Goal: Task Accomplishment & Management: Complete application form

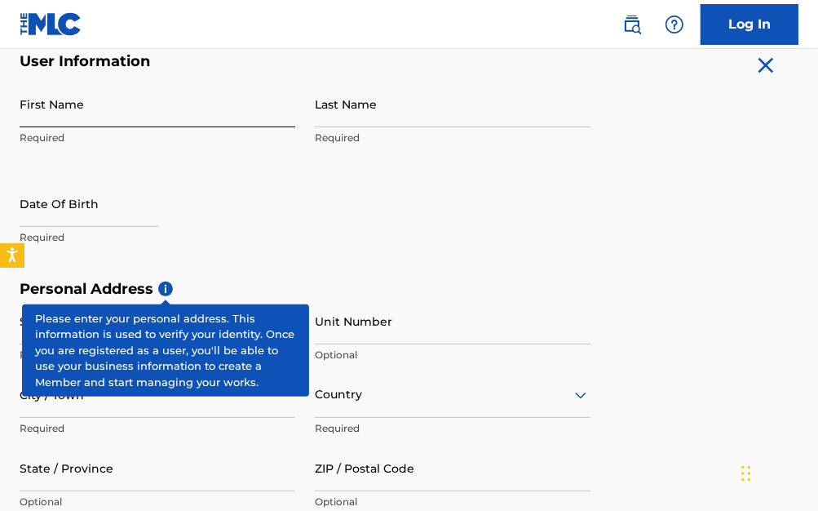
scroll to position [326, 0]
click at [83, 125] on input "First Name" at bounding box center [158, 104] width 276 height 46
type input "[PERSON_NAME]"
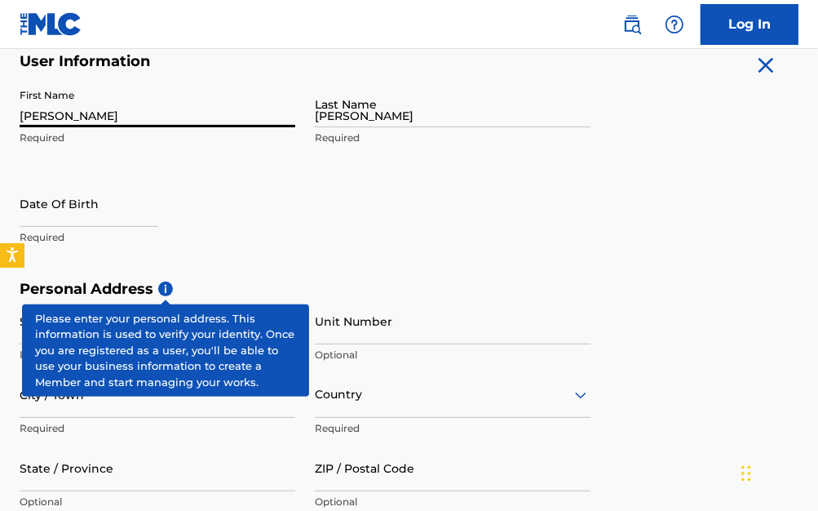
type input "[STREET_ADDRESS]"
type input "[US_STATE]"
type input "[GEOGRAPHIC_DATA]"
type input "NY"
type input "10304"
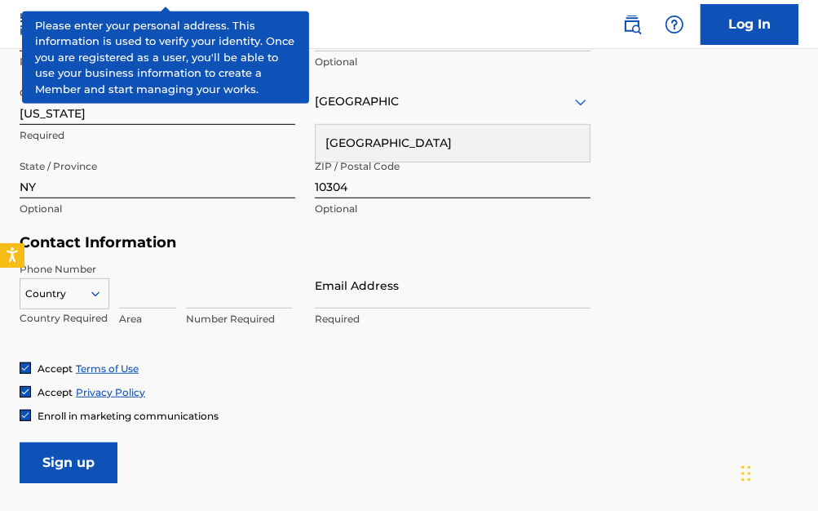
scroll to position [652, 0]
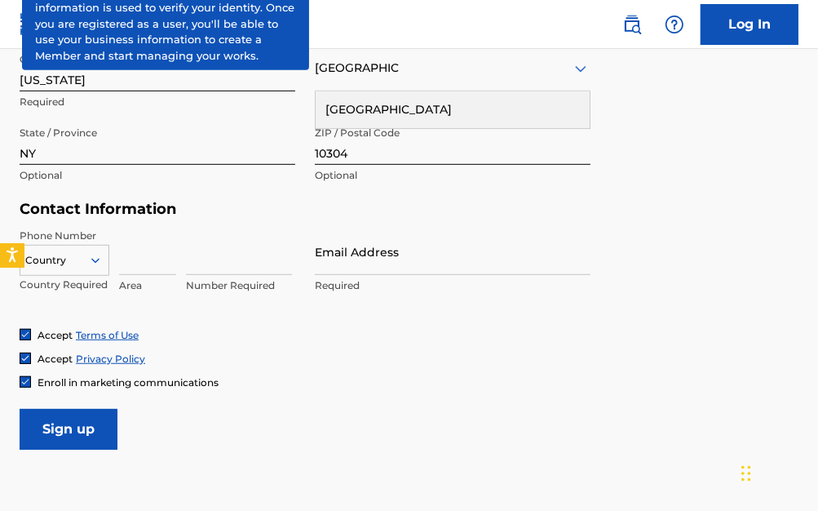
click at [149, 141] on input "NY" at bounding box center [158, 141] width 276 height 46
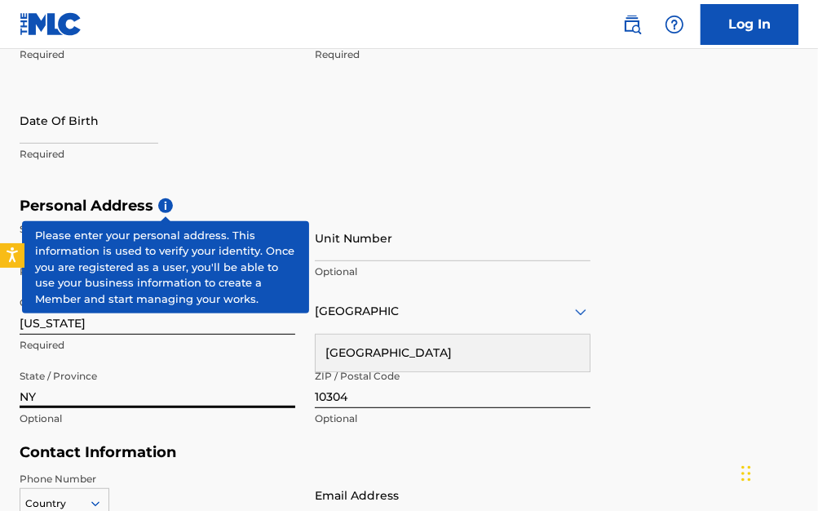
scroll to position [408, 0]
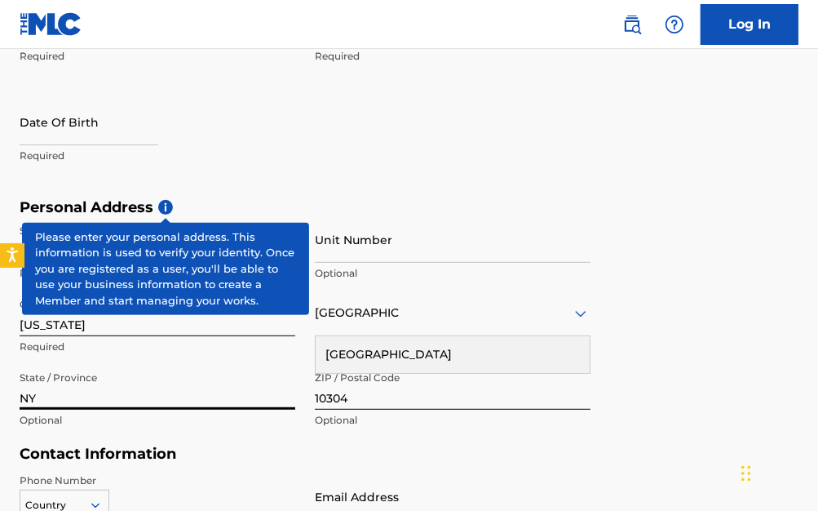
click at [169, 198] on h5 "Personal Address i" at bounding box center [409, 207] width 779 height 19
click at [166, 205] on span "i" at bounding box center [165, 207] width 15 height 15
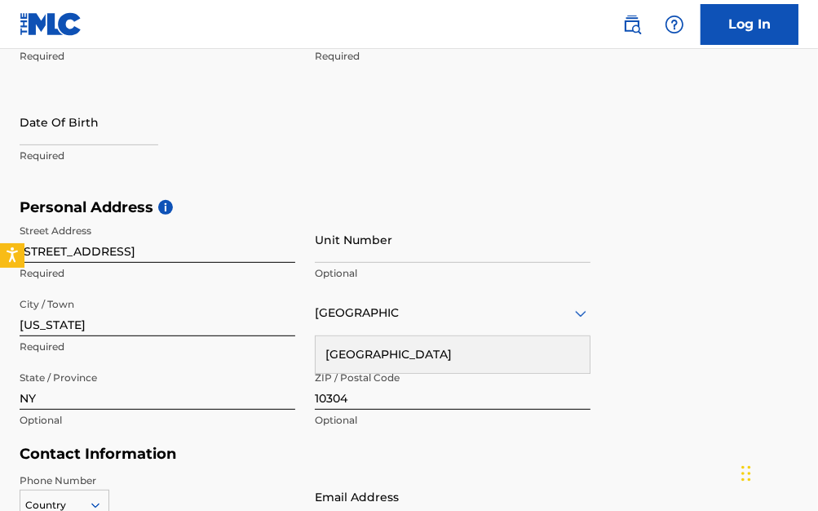
click at [214, 269] on p "Required" at bounding box center [158, 273] width 276 height 15
click at [223, 256] on input "[STREET_ADDRESS]" at bounding box center [158, 239] width 276 height 46
type input "[STREET_ADDRESS][PERSON_NAME]"
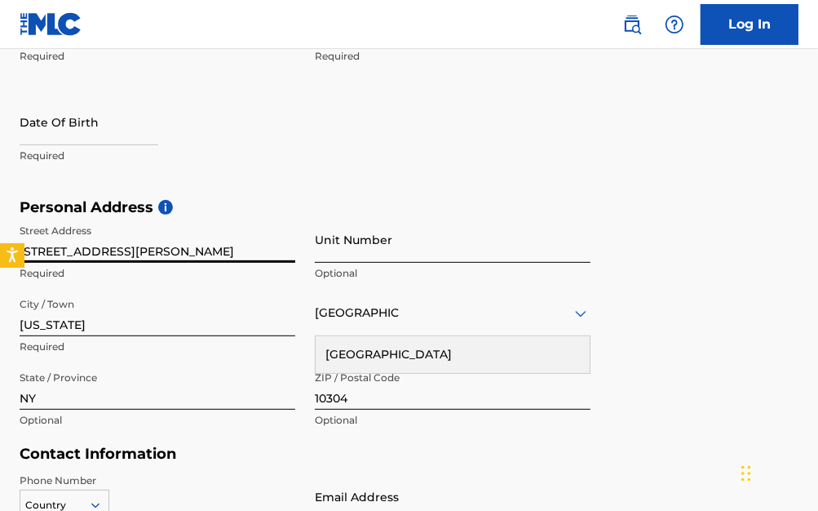
click at [391, 241] on input "Unit Number" at bounding box center [453, 239] width 276 height 46
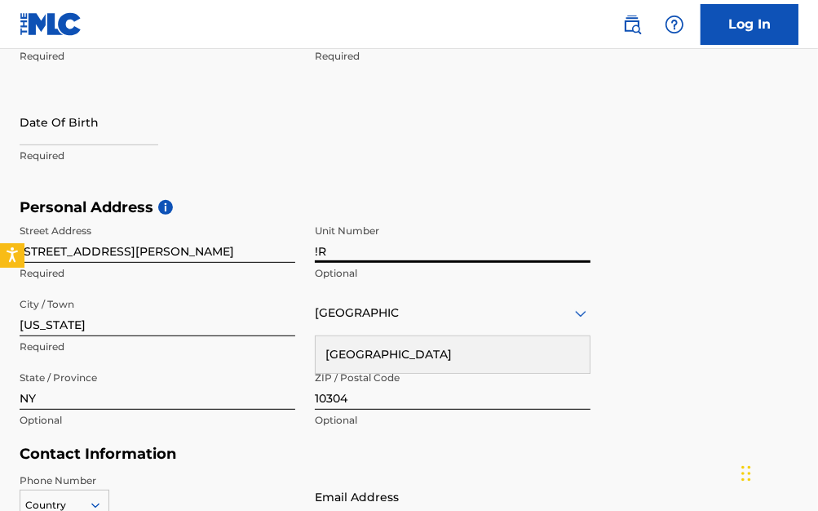
type input "!"
type input "1R"
drag, startPoint x: 358, startPoint y: 413, endPoint x: 373, endPoint y: 392, distance: 25.8
click at [359, 409] on div "ZIP / Postal Code 10304 Optional" at bounding box center [453, 399] width 276 height 73
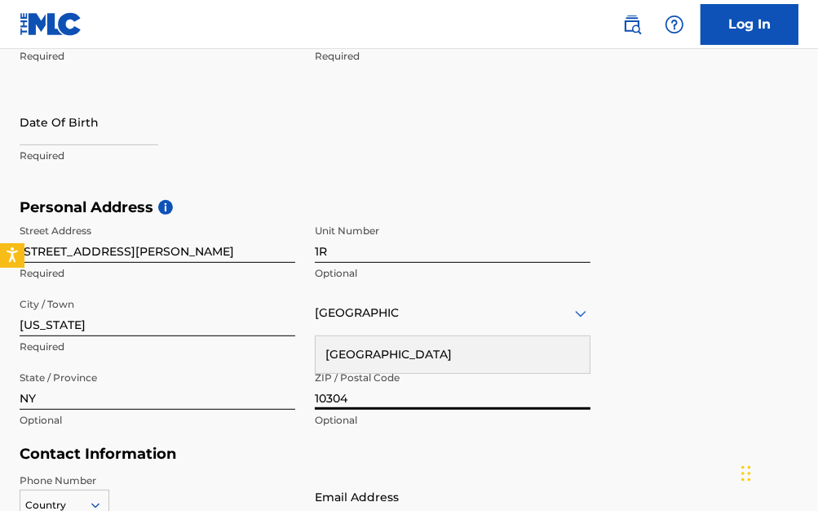
click at [373, 392] on input "10304" at bounding box center [453, 386] width 276 height 46
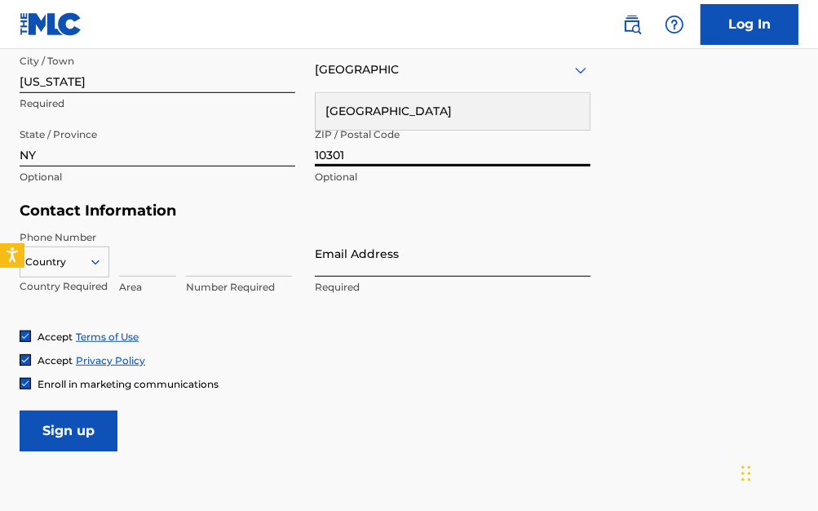
scroll to position [652, 0]
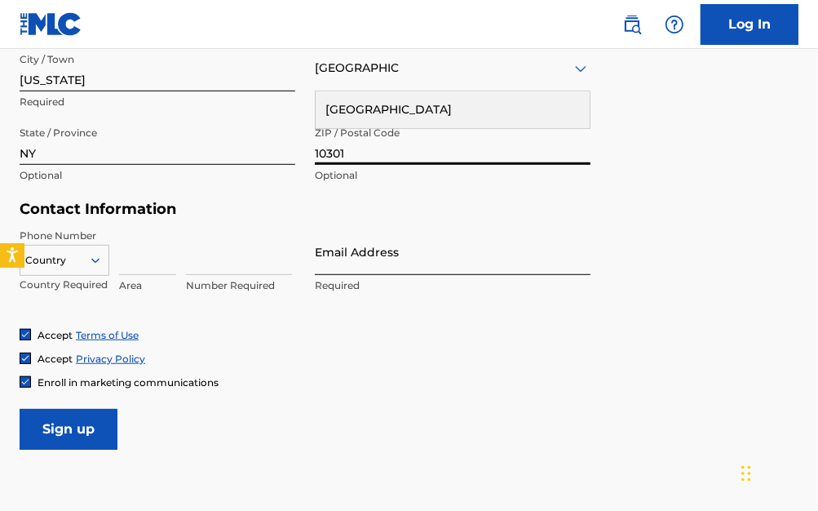
type input "10301"
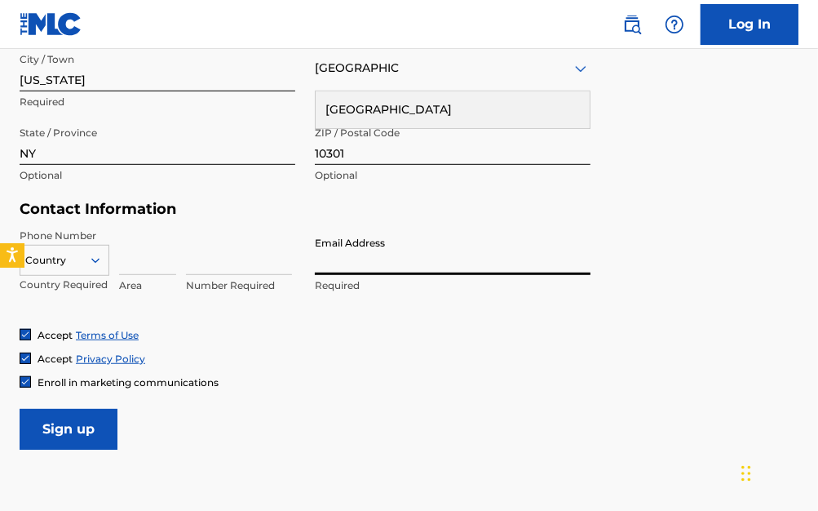
click at [353, 245] on input "Email Address" at bounding box center [453, 251] width 276 height 46
type input "[EMAIL_ADDRESS][DOMAIN_NAME]"
click at [94, 264] on div "Country" at bounding box center [65, 260] width 90 height 31
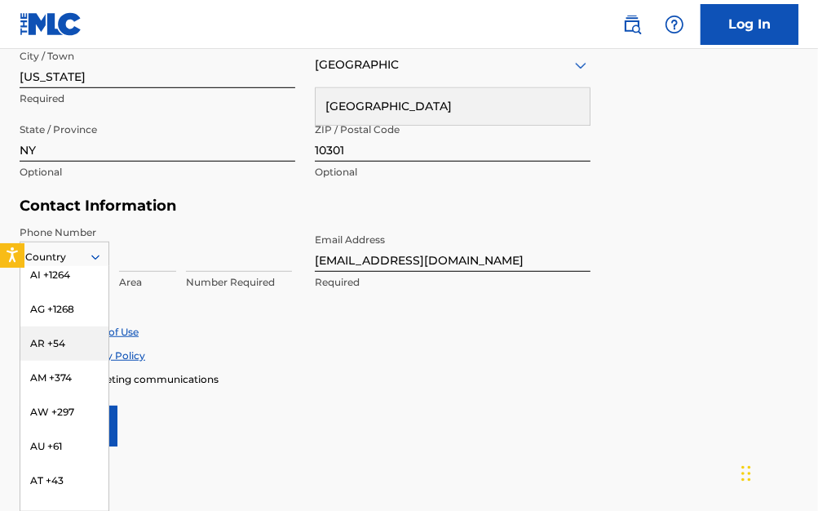
scroll to position [0, 0]
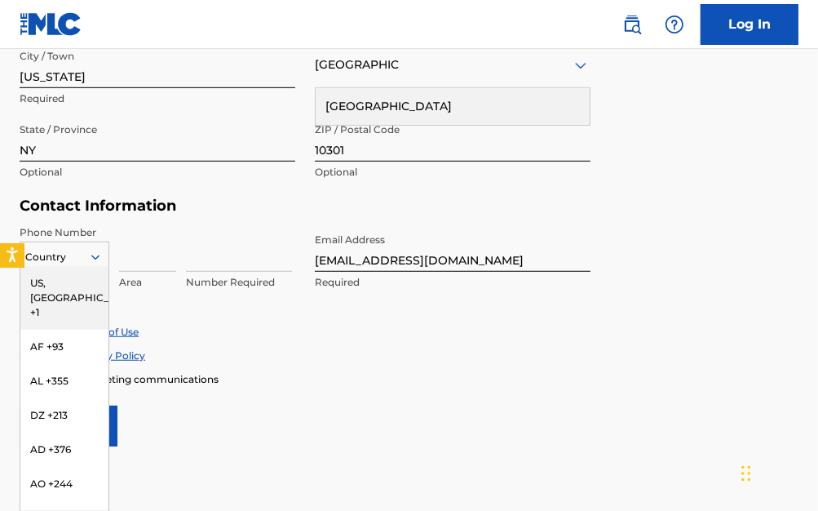
click at [75, 291] on div "US, [GEOGRAPHIC_DATA] +1" at bounding box center [64, 298] width 88 height 64
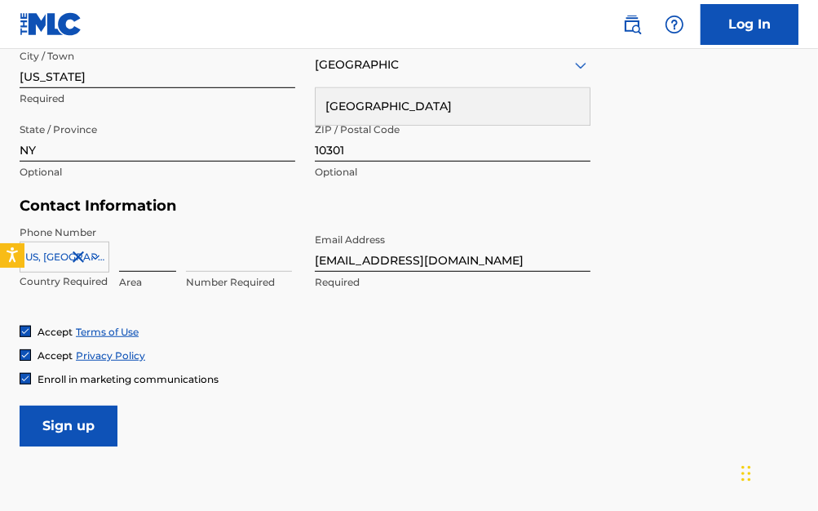
click at [161, 267] on input at bounding box center [147, 248] width 57 height 46
type input "347"
click at [198, 267] on input at bounding box center [239, 248] width 106 height 46
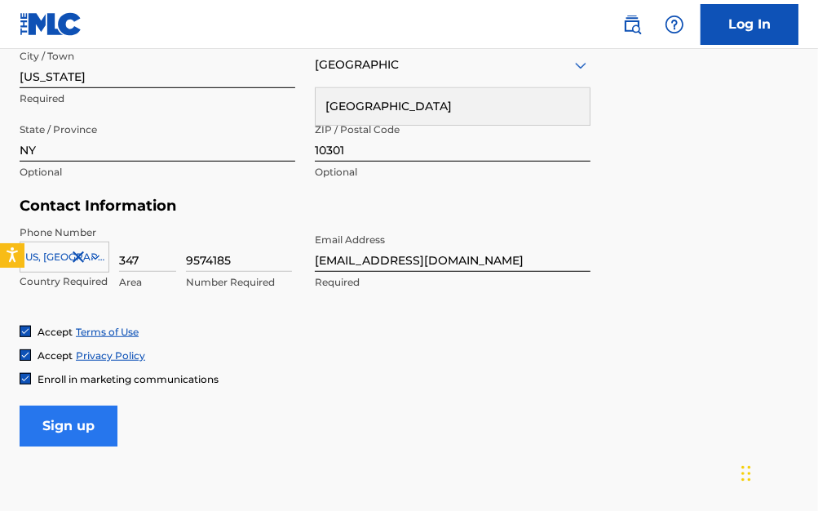
type input "9574185"
click at [102, 426] on input "Sign up" at bounding box center [69, 425] width 98 height 41
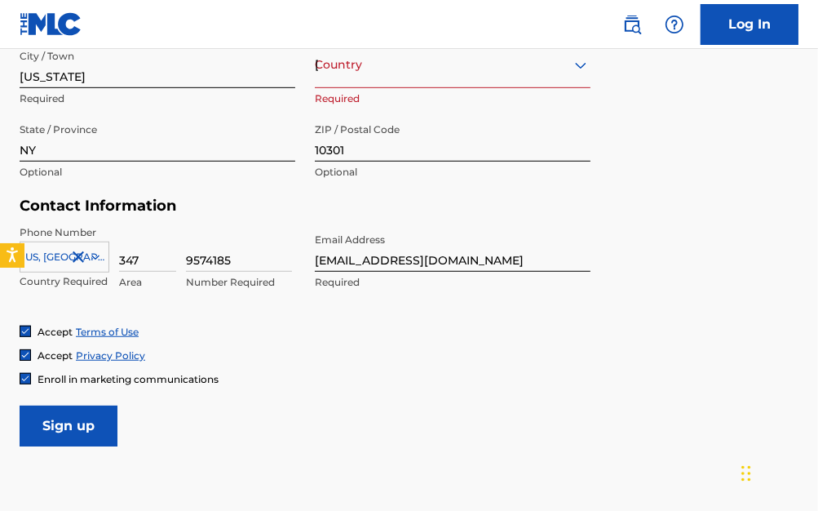
click at [353, 76] on div "Country [GEOGRAPHIC_DATA]" at bounding box center [453, 65] width 276 height 46
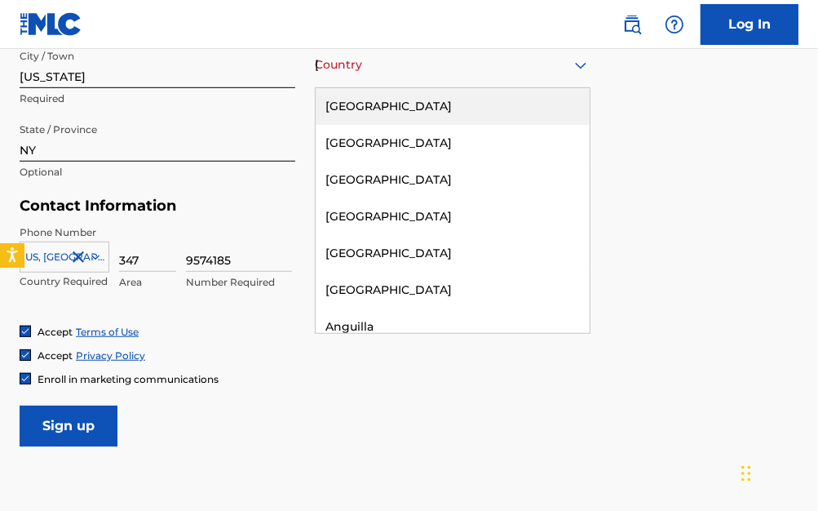
click at [387, 113] on div "[GEOGRAPHIC_DATA]" at bounding box center [453, 106] width 274 height 37
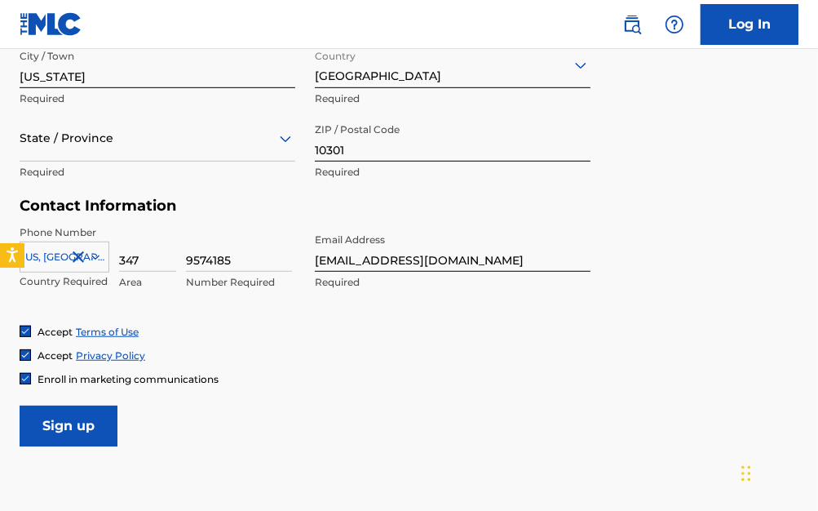
click at [271, 152] on div "State / Province" at bounding box center [158, 138] width 276 height 46
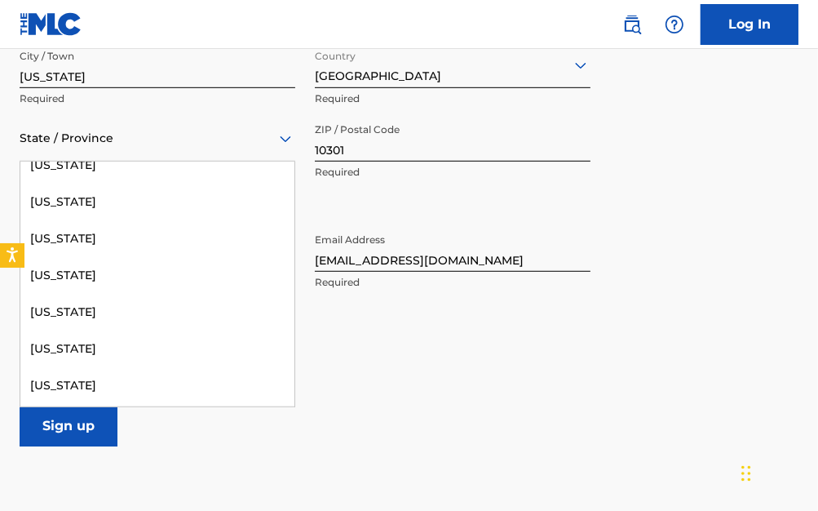
scroll to position [1142, 0]
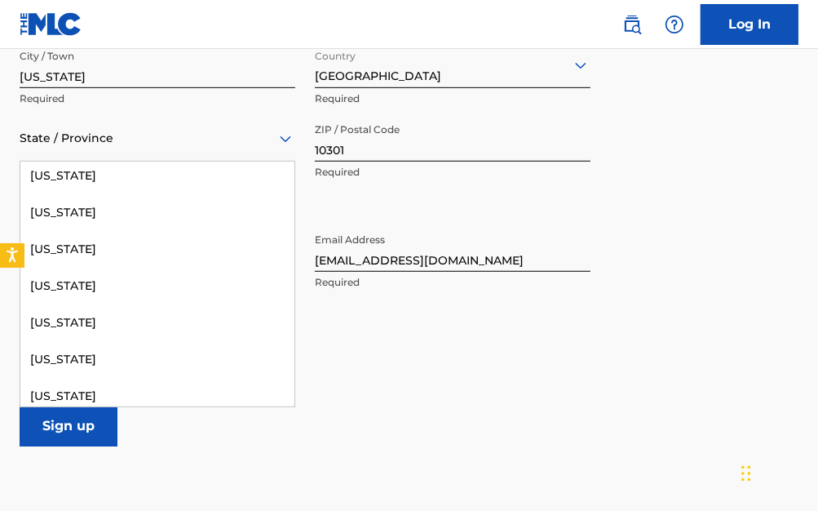
click at [166, 286] on div "[US_STATE]" at bounding box center [157, 286] width 274 height 37
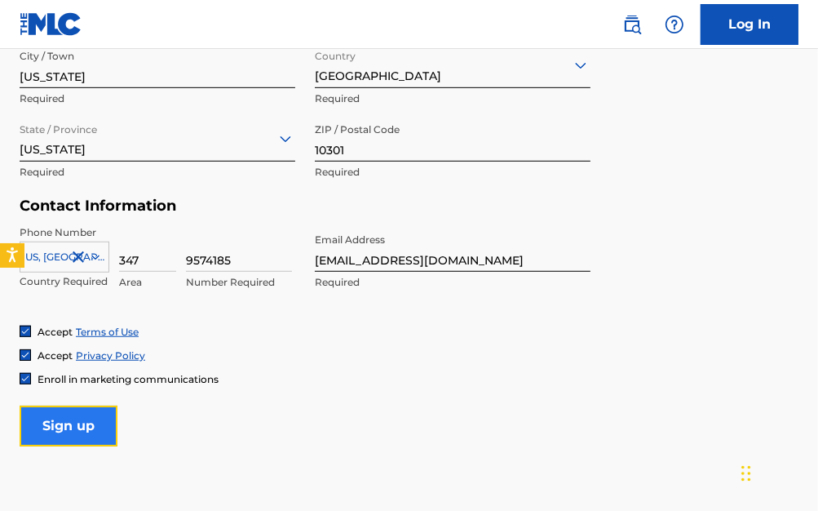
click at [53, 415] on input "Sign up" at bounding box center [69, 425] width 98 height 41
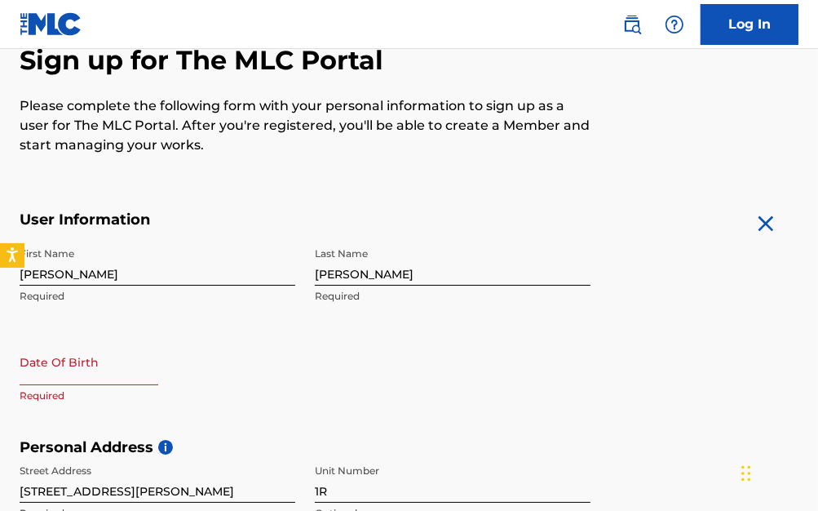
scroll to position [166, 0]
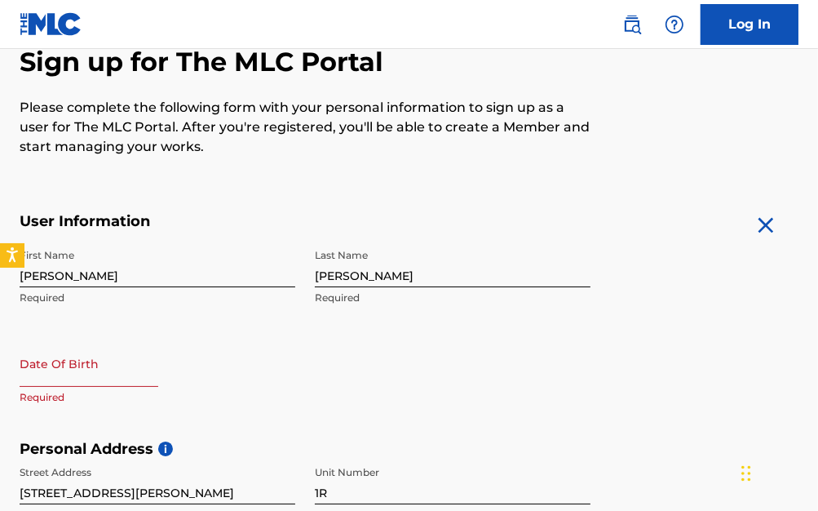
click at [58, 362] on input "text" at bounding box center [89, 363] width 139 height 46
select select "8"
select select "2025"
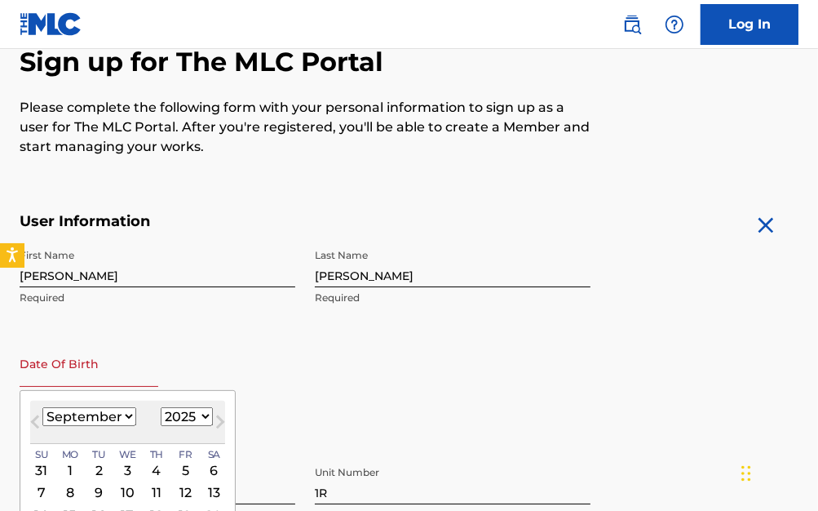
click at [70, 414] on select "January February March April May June July August September October November De…" at bounding box center [89, 416] width 94 height 19
select select "0"
click at [42, 407] on select "January February March April May June July August September October November De…" at bounding box center [89, 416] width 94 height 19
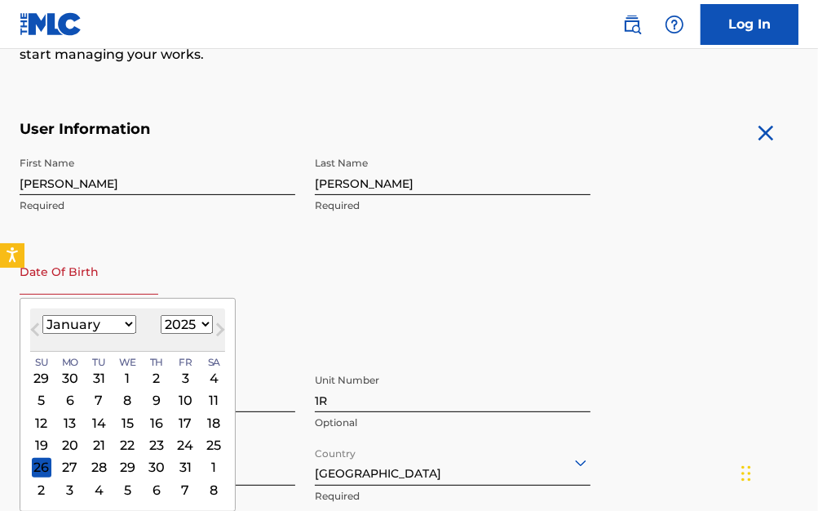
scroll to position [411, 0]
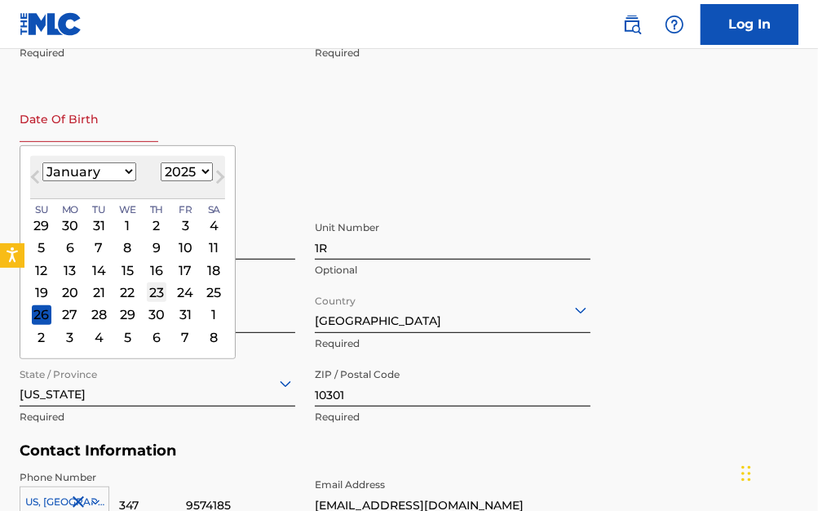
click at [159, 295] on div "23" at bounding box center [157, 292] width 20 height 20
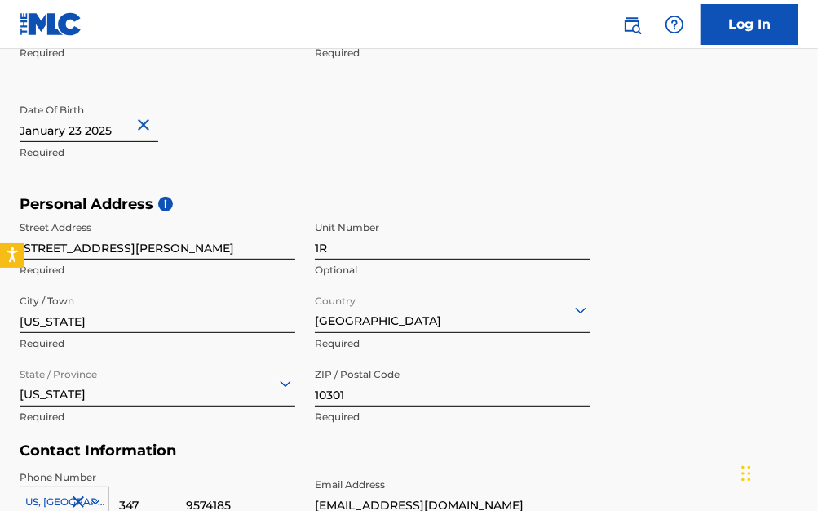
click at [115, 130] on input "text" at bounding box center [89, 118] width 139 height 46
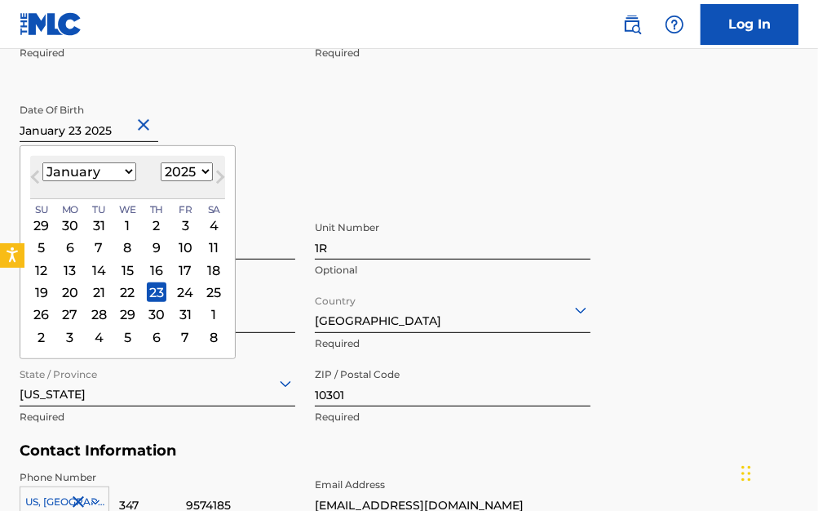
click at [185, 167] on div "1899 1900 1901 1902 1903 1904 1905 1906 1907 1908 1909 1910 1911 1912 1913 1914…" at bounding box center [187, 172] width 52 height 20
click at [185, 170] on select "1899 1900 1901 1902 1903 1904 1905 1906 1907 1908 1909 1910 1911 1912 1913 1914…" at bounding box center [187, 171] width 52 height 19
select select "1998"
click at [161, 162] on select "1899 1900 1901 1902 1903 1904 1905 1906 1907 1908 1909 1910 1911 1912 1913 1914…" at bounding box center [187, 171] width 52 height 19
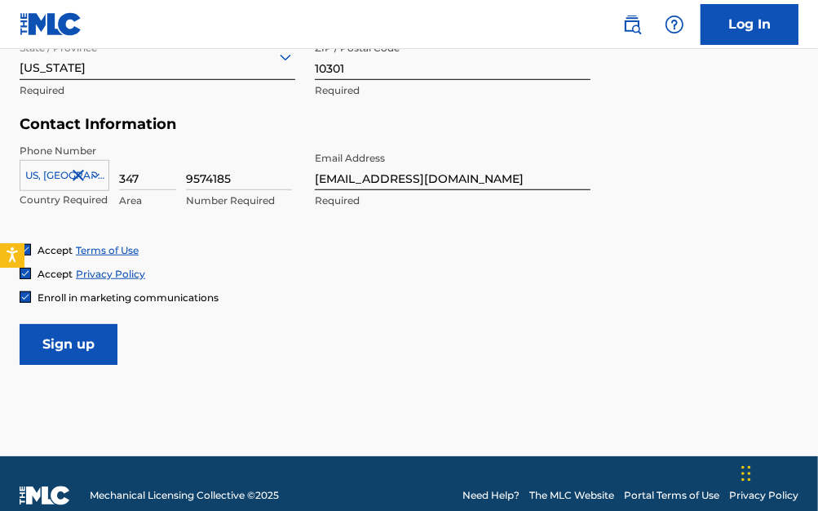
scroll to position [760, 0]
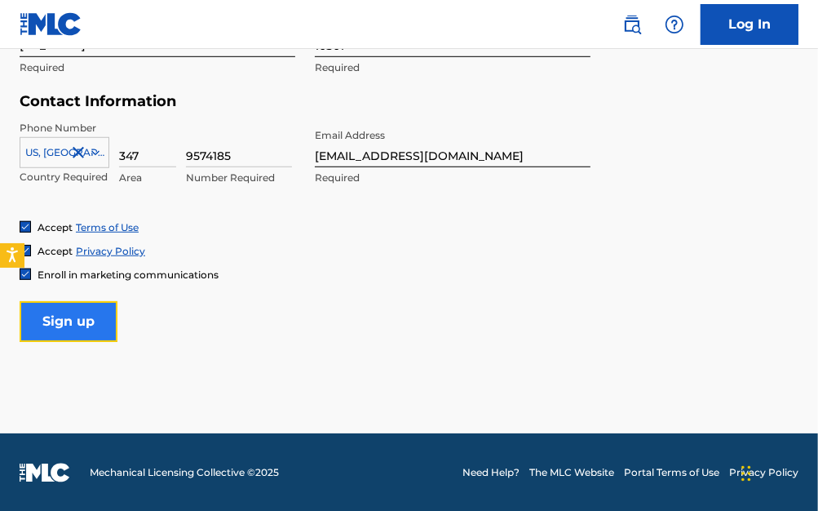
click at [97, 327] on input "Sign up" at bounding box center [69, 321] width 98 height 41
